Goal: Transaction & Acquisition: Purchase product/service

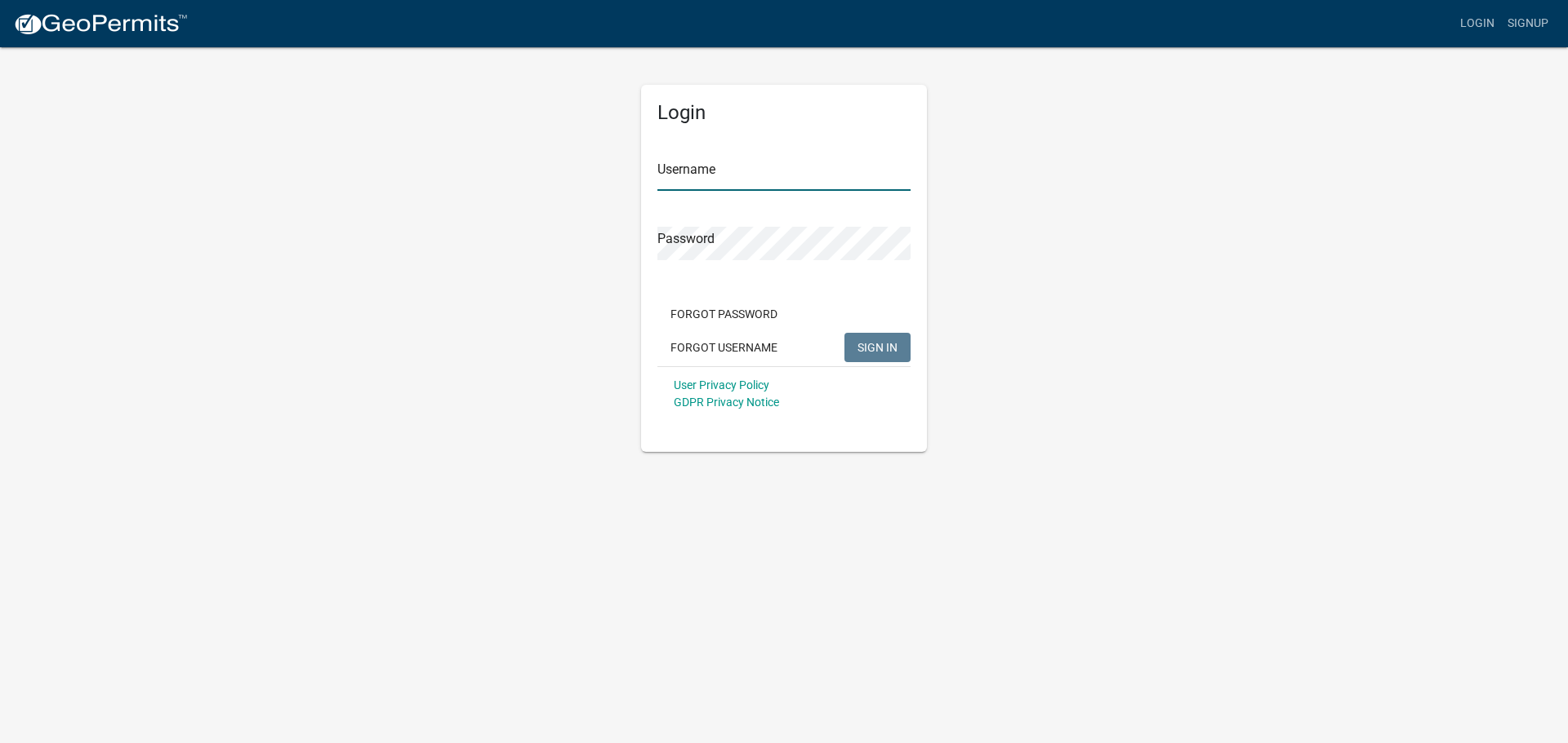
type input "kruser0922"
click at [742, 172] on input "kruser0922" at bounding box center [784, 173] width 253 height 34
click at [877, 343] on span "SIGN IN" at bounding box center [877, 347] width 40 height 13
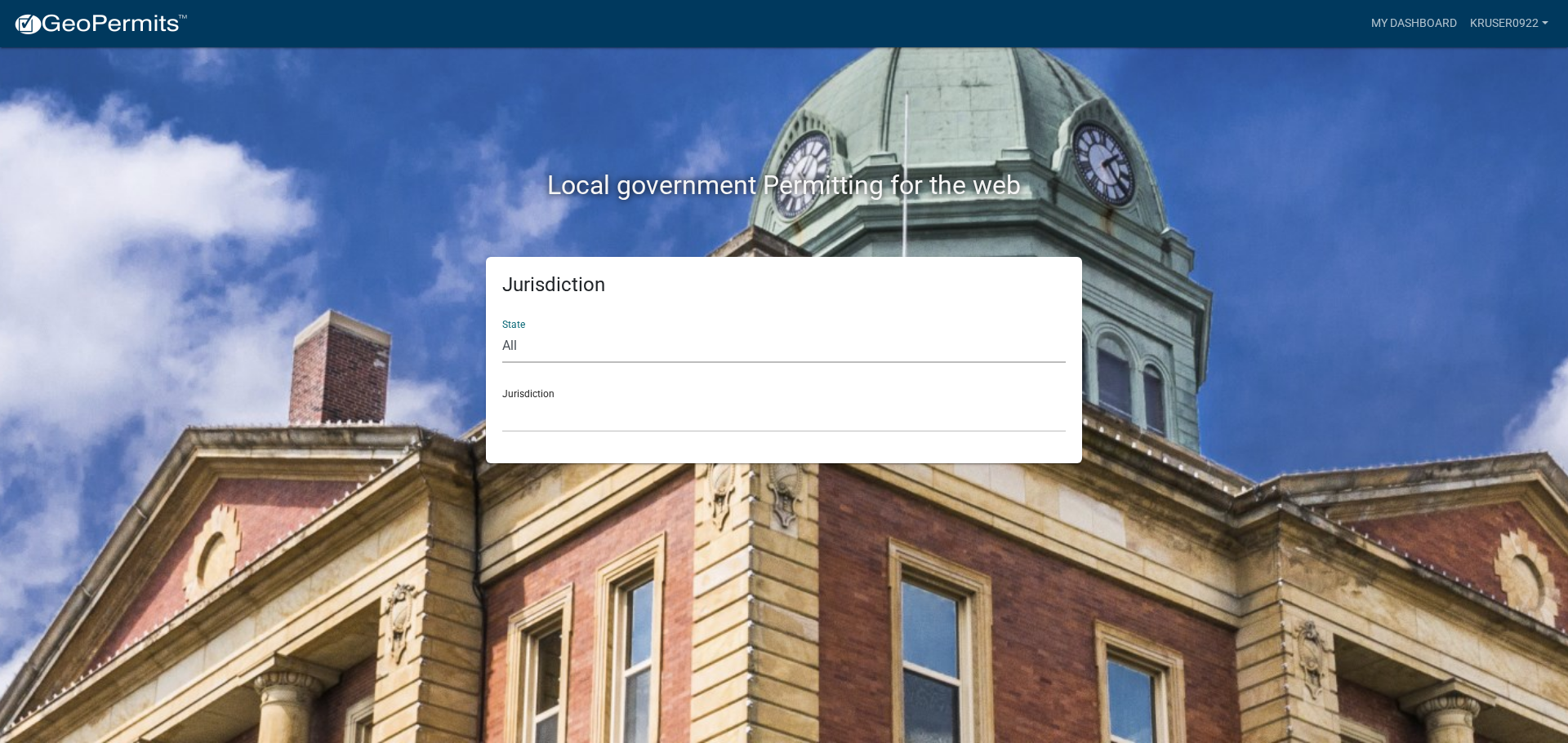
click at [536, 344] on select "All [US_STATE] [US_STATE] [US_STATE] [US_STATE] [US_STATE] [US_STATE] [US_STATE…" at bounding box center [784, 346] width 563 height 34
drag, startPoint x: 364, startPoint y: 319, endPoint x: 378, endPoint y: 319, distance: 14.0
click at [364, 319] on div "Jurisdiction State All [US_STATE] [US_STATE] [US_STATE] [US_STATE] [US_STATE] […" at bounding box center [784, 360] width 931 height 206
click at [636, 416] on select "[GEOGRAPHIC_DATA], [US_STATE] [GEOGRAPHIC_DATA], [US_STATE][PERSON_NAME][GEOGRA…" at bounding box center [784, 416] width 563 height 34
click at [332, 263] on div "Jurisdiction State All [US_STATE] [US_STATE] [US_STATE] [US_STATE] [US_STATE] […" at bounding box center [784, 360] width 931 height 206
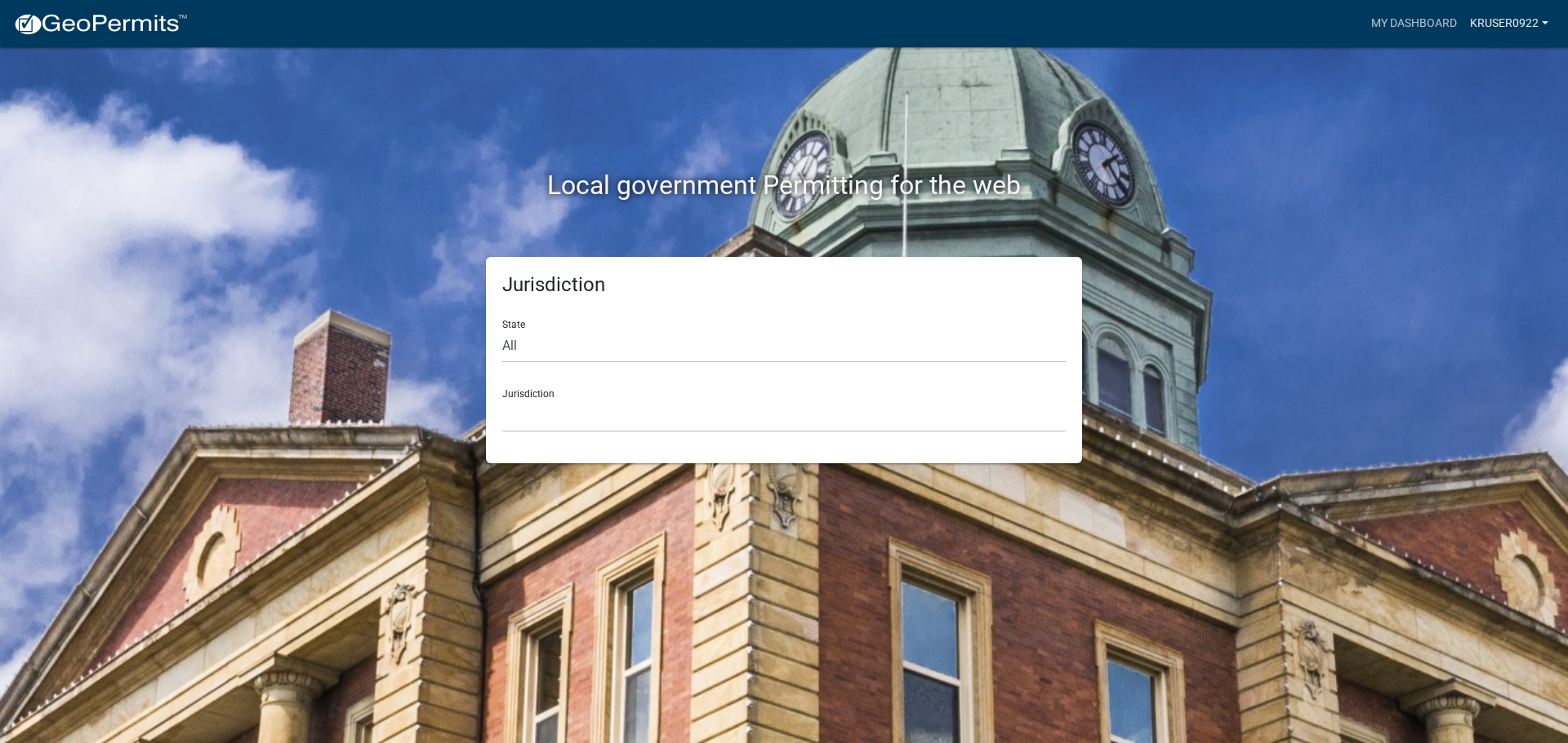
click at [1517, 18] on link "kruser0922" at bounding box center [1509, 24] width 92 height 31
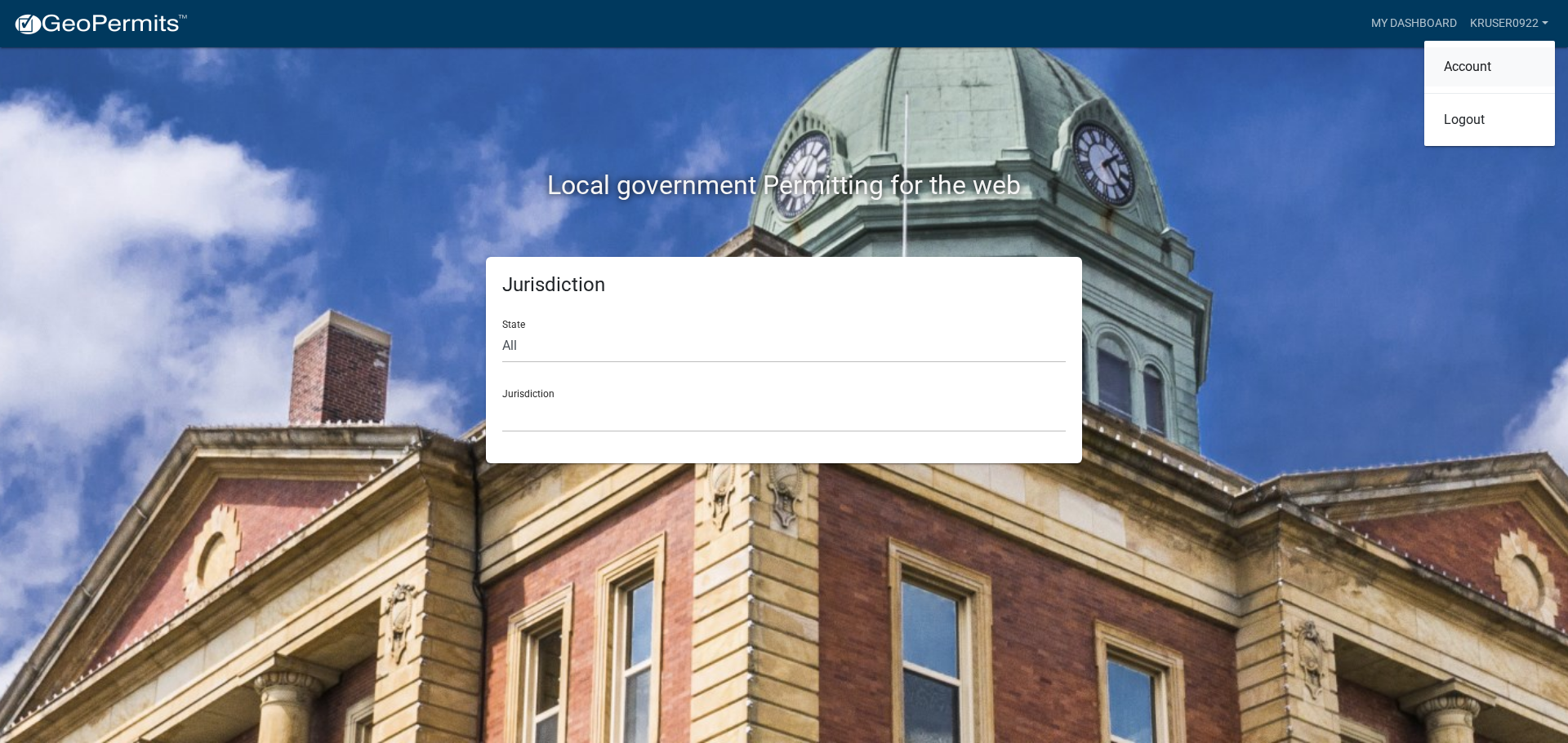
click at [1468, 68] on link "Account" at bounding box center [1489, 67] width 131 height 39
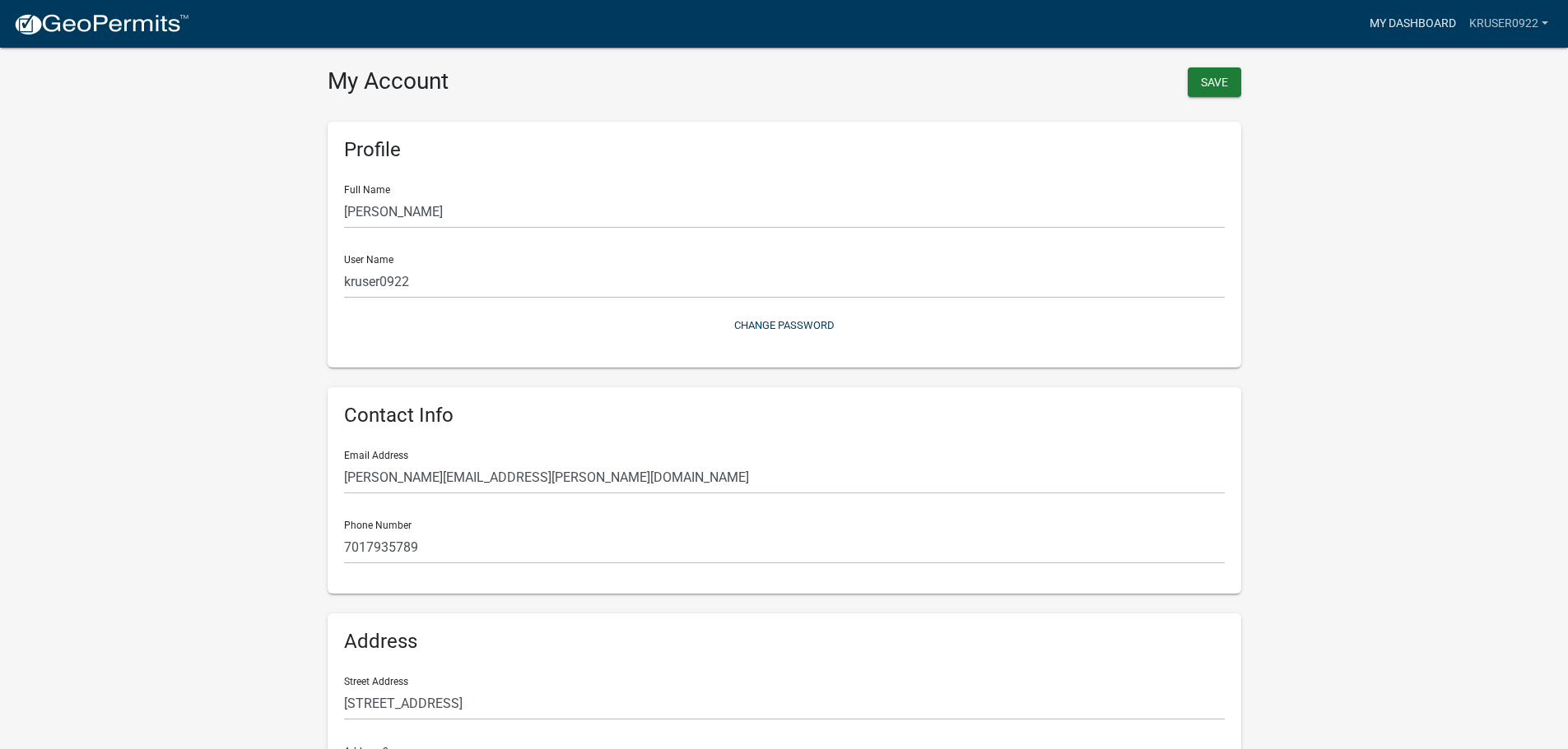
click at [1415, 20] on link "My Dashboard" at bounding box center [1412, 24] width 100 height 31
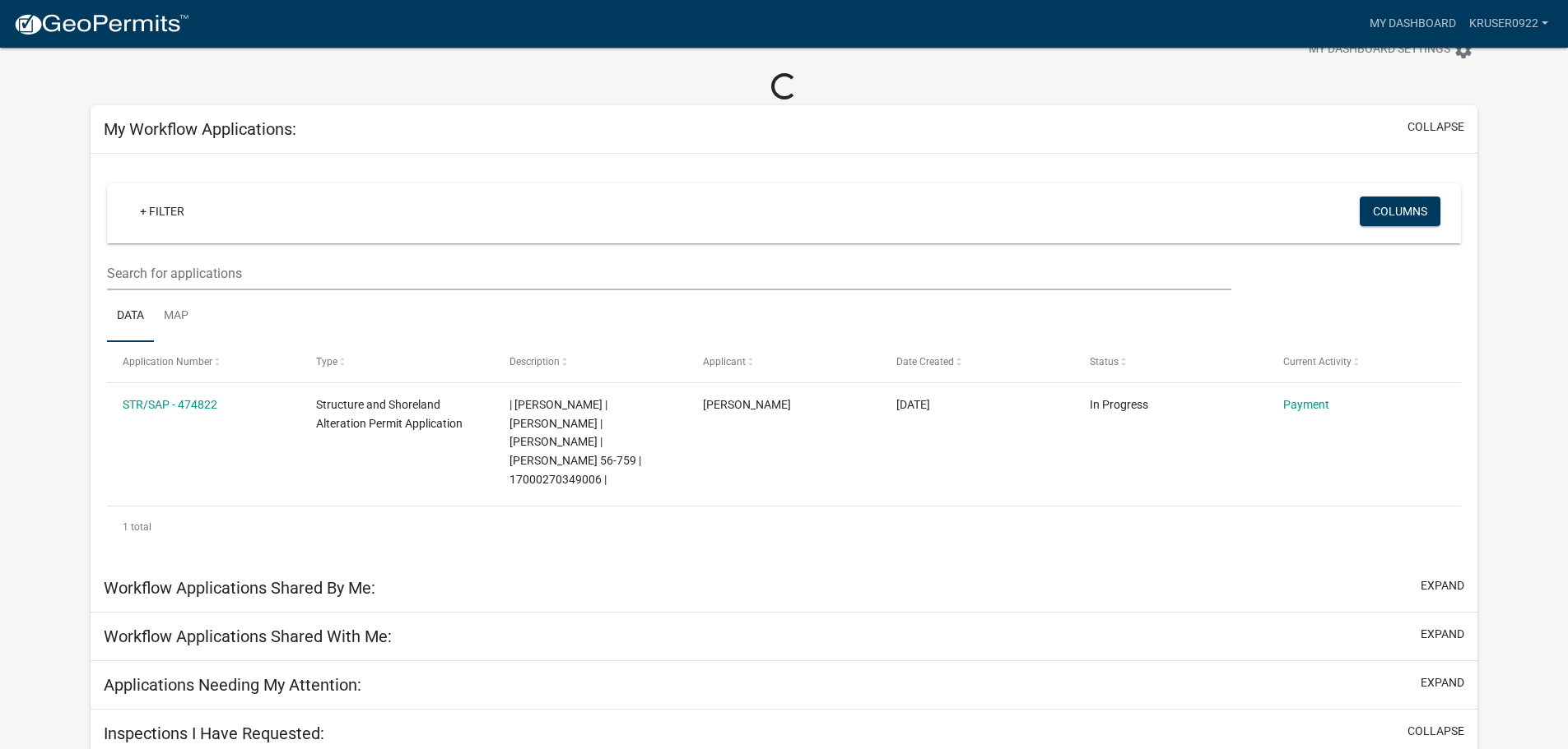
scroll to position [82, 0]
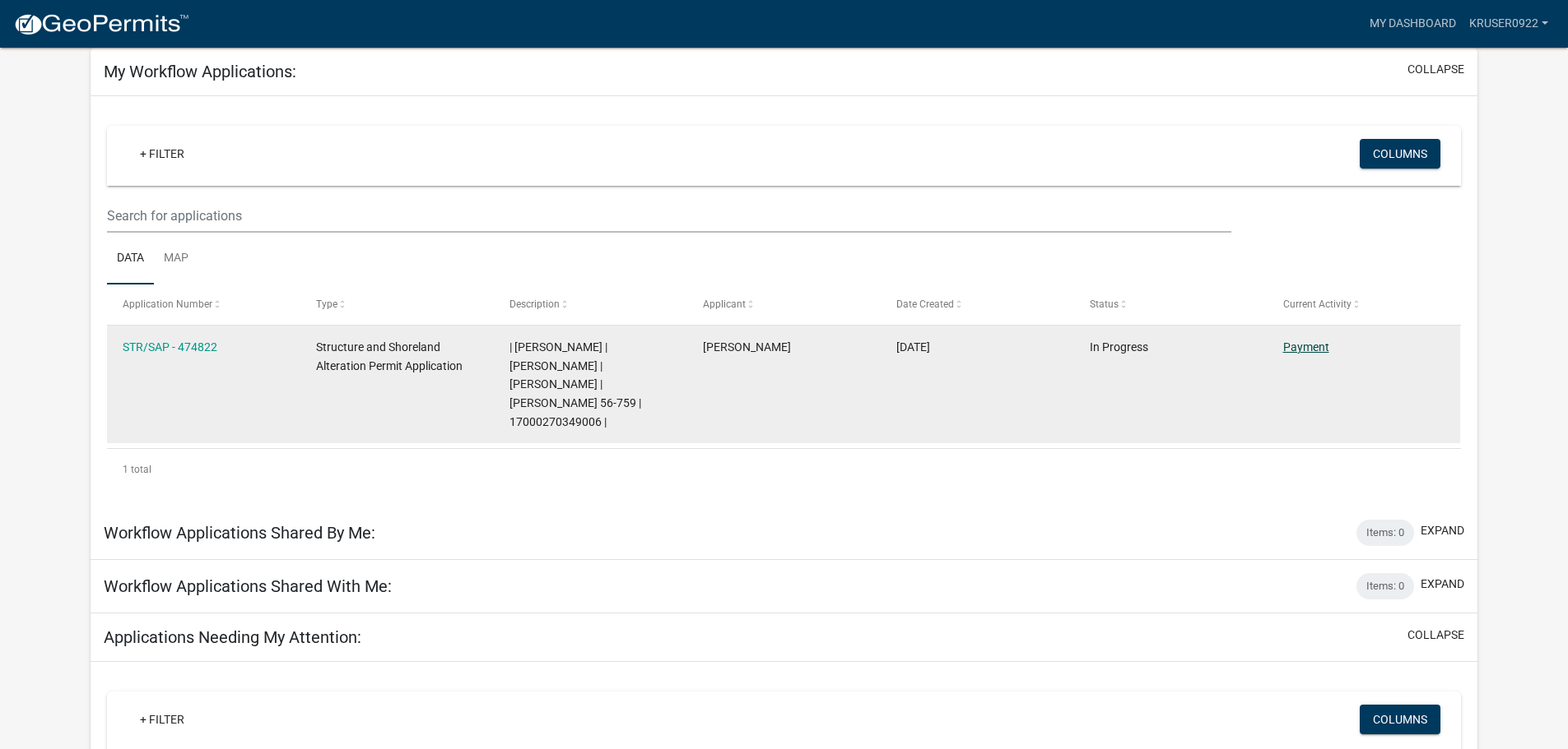
click at [1301, 346] on link "Payment" at bounding box center [1306, 347] width 46 height 13
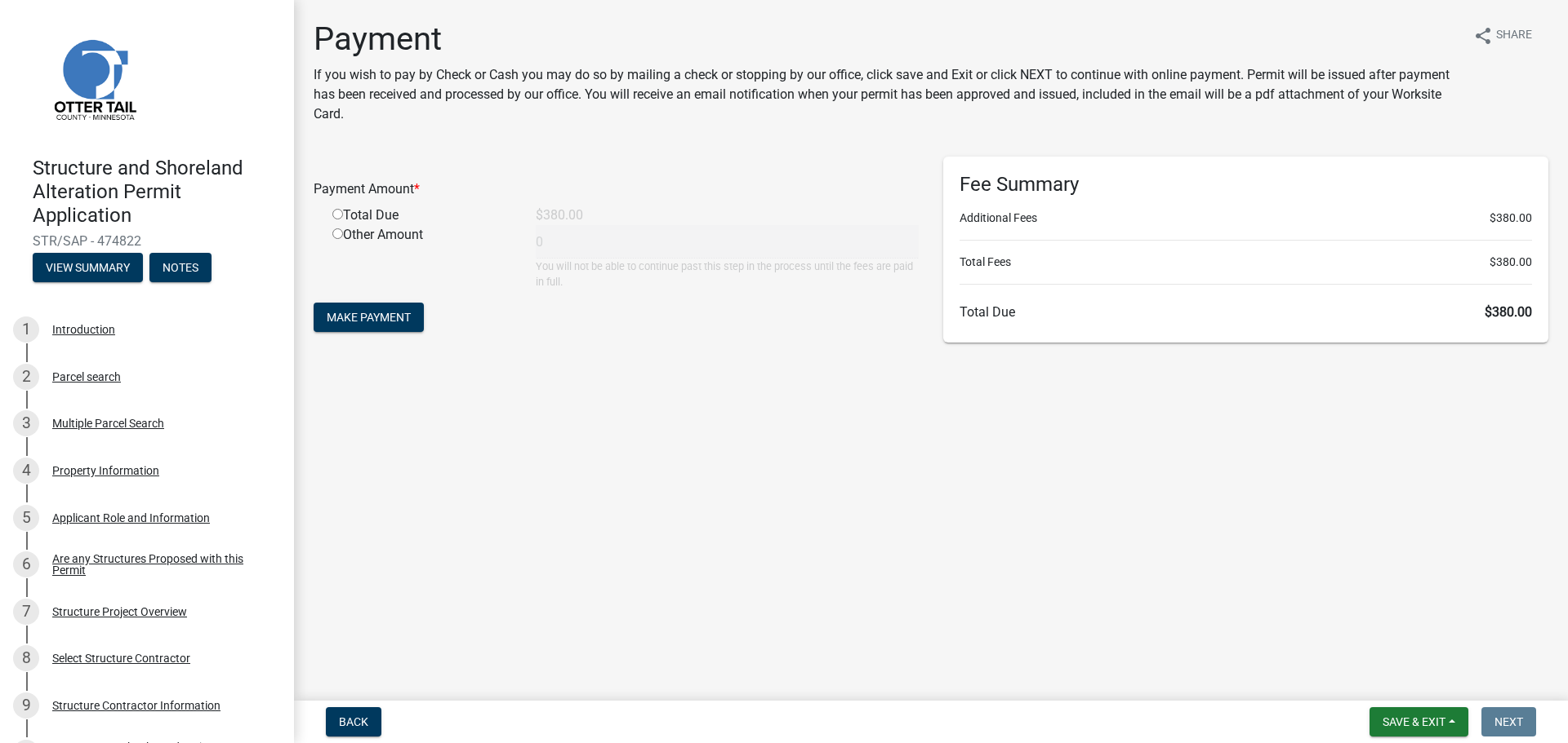
click at [339, 214] on input "radio" at bounding box center [337, 214] width 11 height 11
radio input "true"
type input "380"
click at [383, 313] on span "Make Payment" at bounding box center [368, 317] width 84 height 13
